Goal: Task Accomplishment & Management: Use online tool/utility

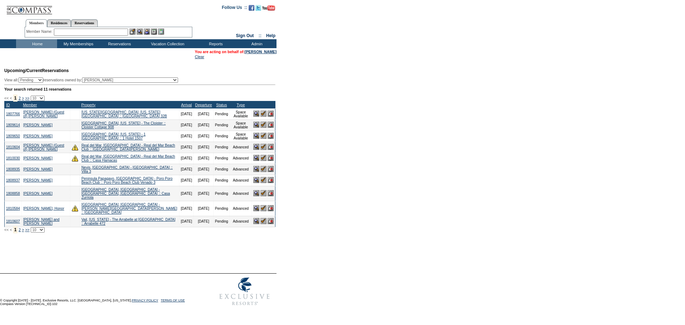
click at [264, 117] on img at bounding box center [263, 114] width 6 height 6
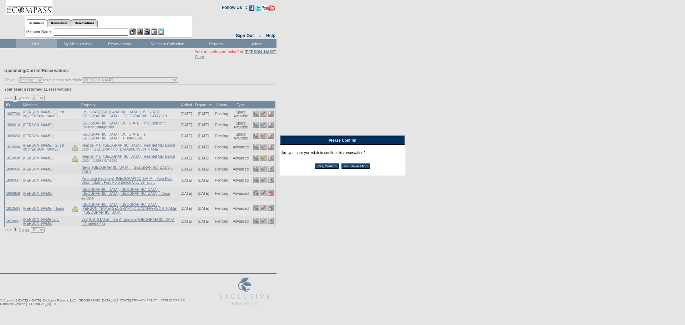
click at [324, 165] on input "Yes, Confirm" at bounding box center [327, 166] width 25 height 6
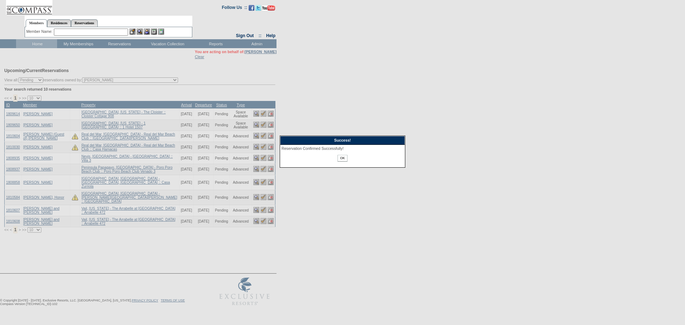
click at [343, 160] on input "OK" at bounding box center [342, 158] width 10 height 7
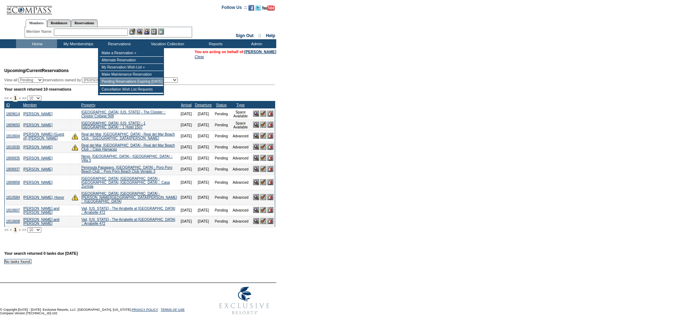
click at [114, 81] on td "Pending Reservations Expiring [DATE]" at bounding box center [131, 81] width 63 height 7
